Goal: Find specific page/section: Find specific page/section

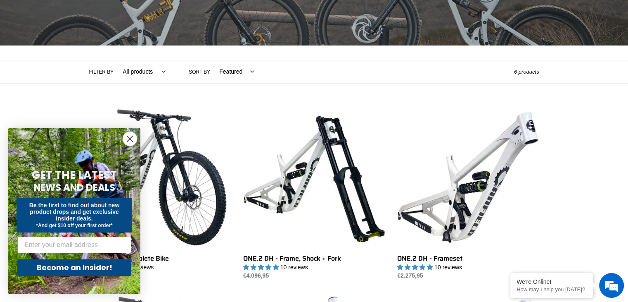
scroll to position [122, 0]
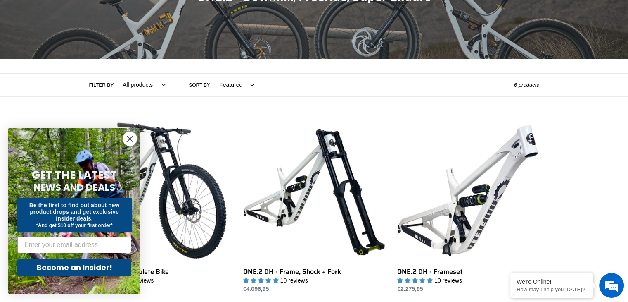
click at [124, 138] on circle "Close dialog" at bounding box center [130, 139] width 14 height 14
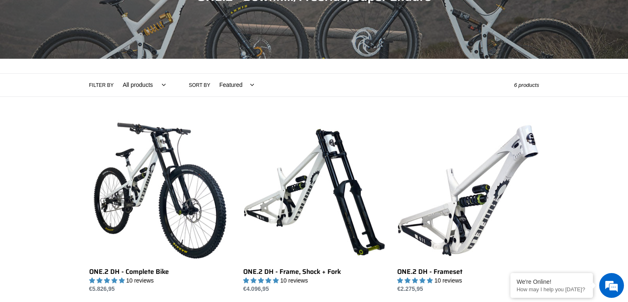
click at [157, 81] on select "All products 29er BFCM23 BFCM24 CBF [GEOGRAPHIC_DATA] [GEOGRAPHIC_DATA] Full Su…" at bounding box center [142, 85] width 54 height 23
select select "/collections/one-2-cbf-dh-mtb/downhill"
click at [115, 74] on select "All products 29er BFCM23 BFCM24 CBF [GEOGRAPHIC_DATA] [GEOGRAPHIC_DATA] Full Su…" at bounding box center [142, 85] width 54 height 23
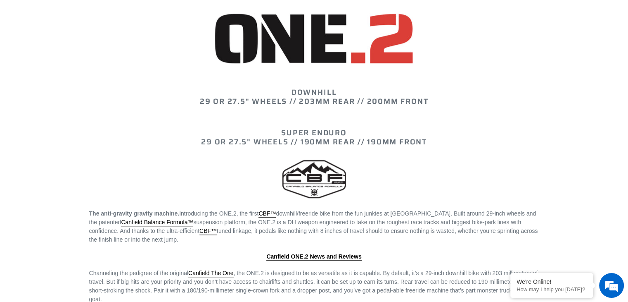
scroll to position [677, 0]
